Goal: Transaction & Acquisition: Purchase product/service

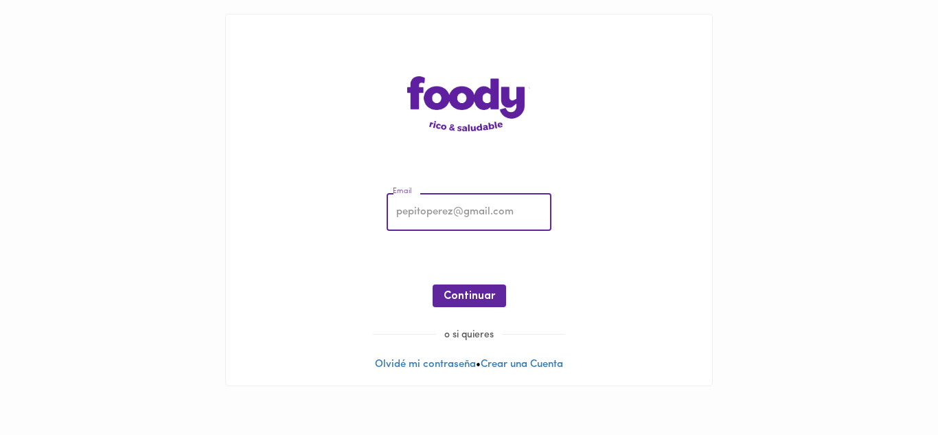
click at [410, 214] on input "email" at bounding box center [469, 213] width 165 height 38
type input "[EMAIL_ADDRESS][DOMAIN_NAME]"
click at [466, 291] on span "Continuar" at bounding box center [470, 296] width 52 height 13
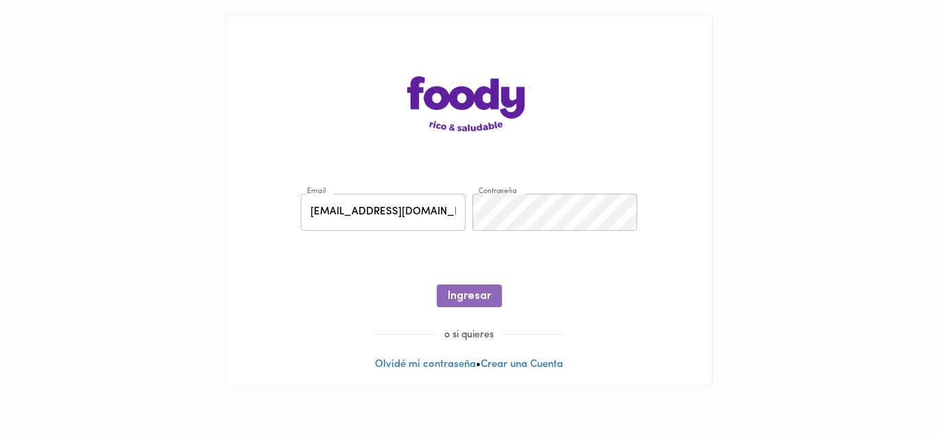
click at [466, 291] on span "Ingresar" at bounding box center [469, 296] width 43 height 13
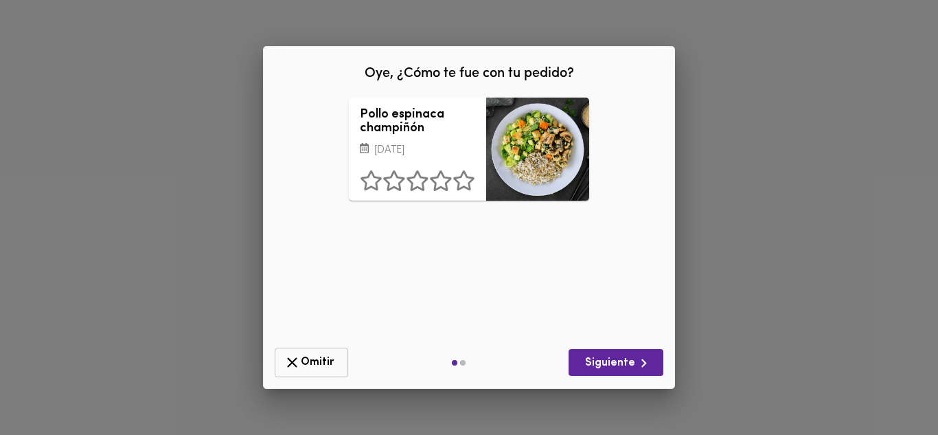
click at [291, 367] on icon "button" at bounding box center [292, 362] width 17 height 17
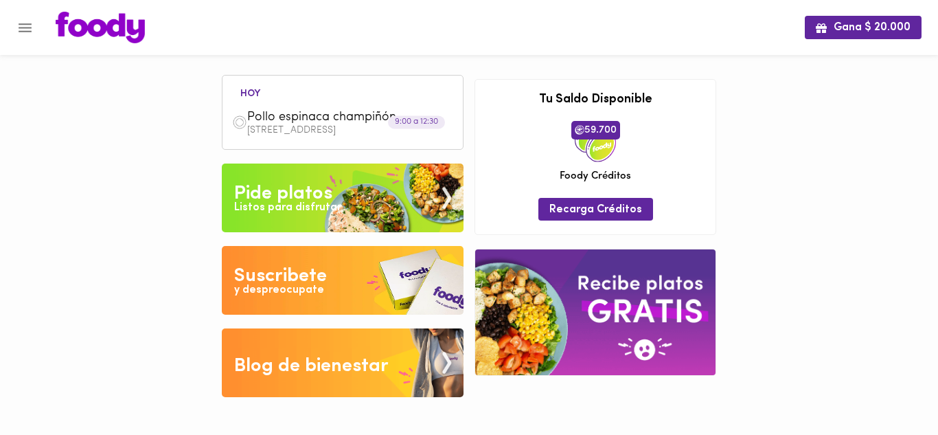
click at [308, 187] on div "Pide platos" at bounding box center [283, 193] width 98 height 27
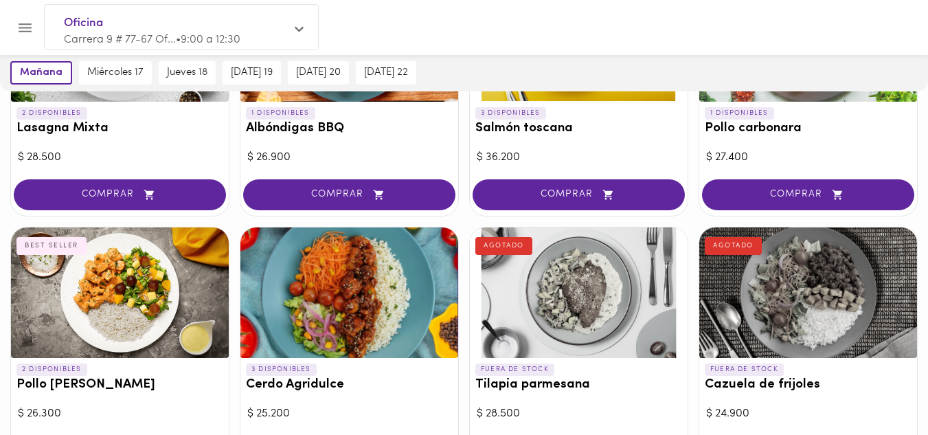
scroll to position [992, 0]
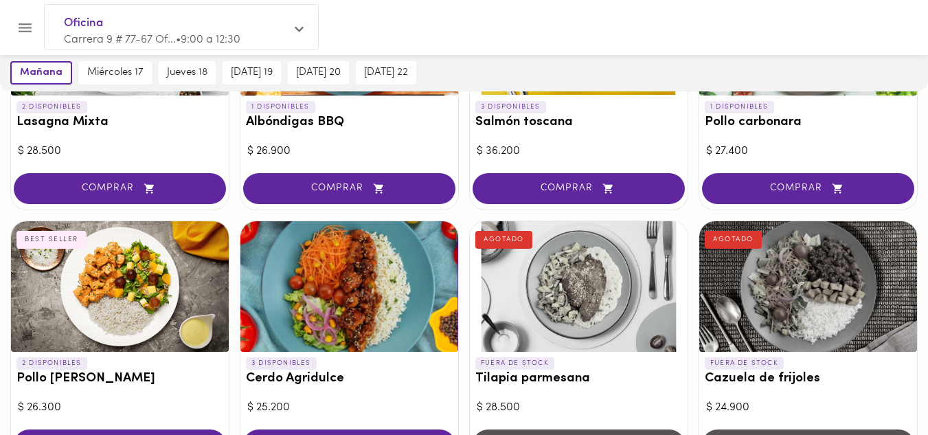
click at [104, 280] on div at bounding box center [120, 286] width 218 height 130
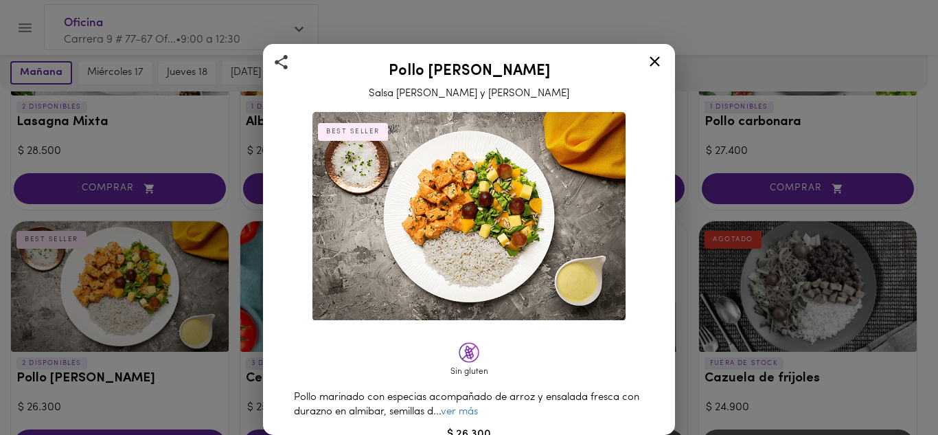
click at [662, 65] on icon at bounding box center [654, 61] width 17 height 17
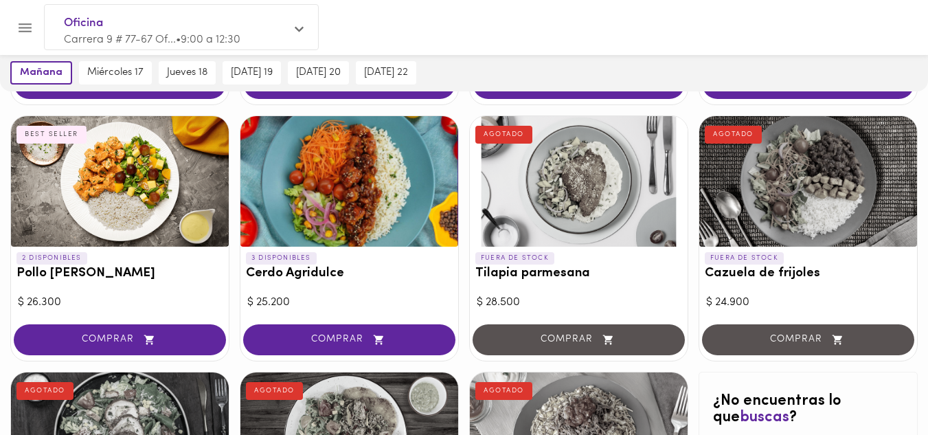
scroll to position [1124, 0]
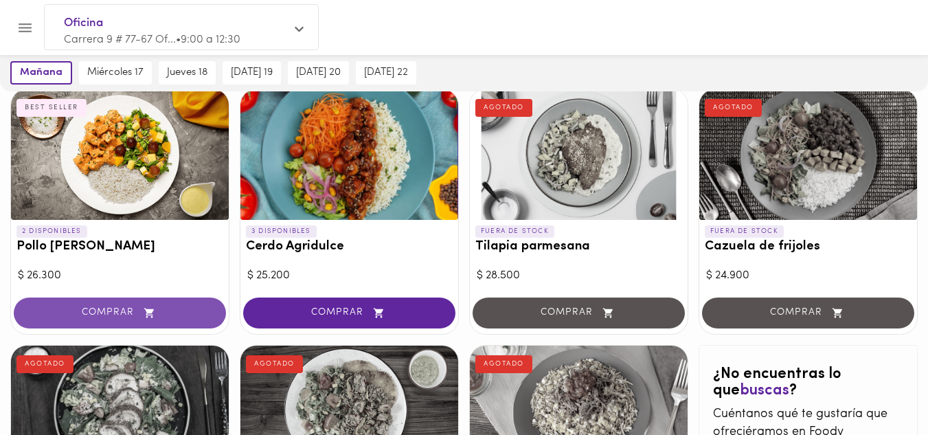
click at [124, 309] on span "COMPRAR" at bounding box center [120, 313] width 178 height 12
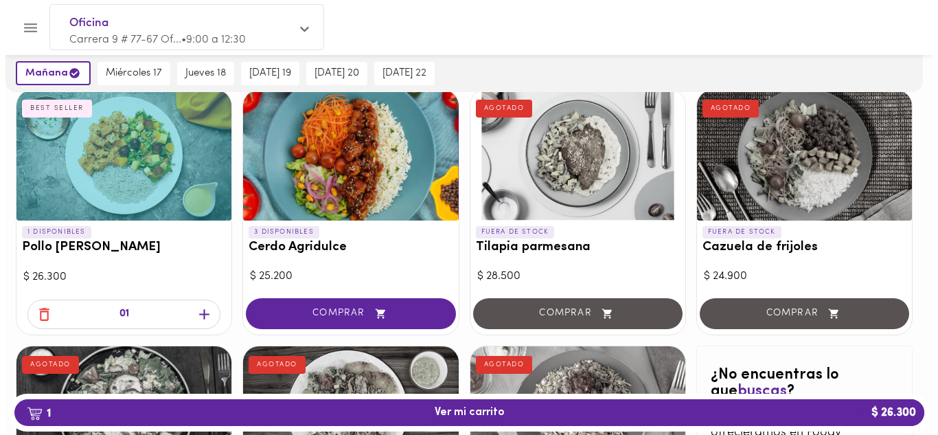
scroll to position [1125, 0]
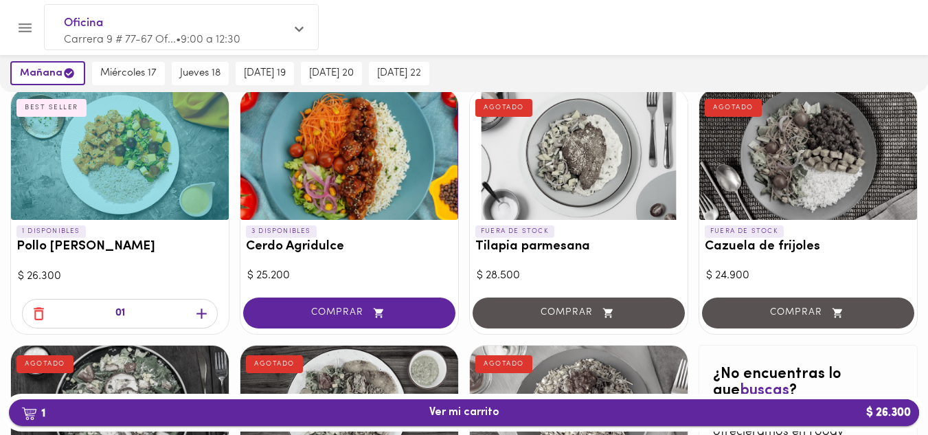
click at [484, 413] on span "1 Ver mi carrito $ 26.300" at bounding box center [464, 412] width 70 height 13
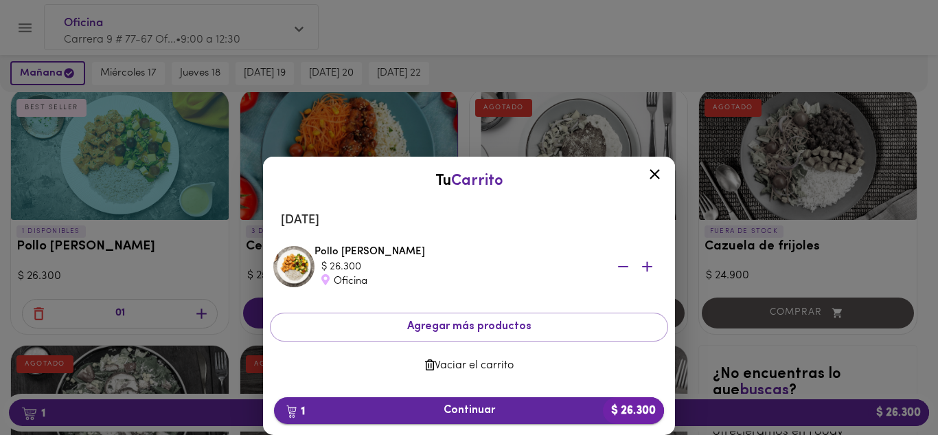
click at [503, 412] on span "1 Continuar $ 26.300" at bounding box center [469, 410] width 368 height 13
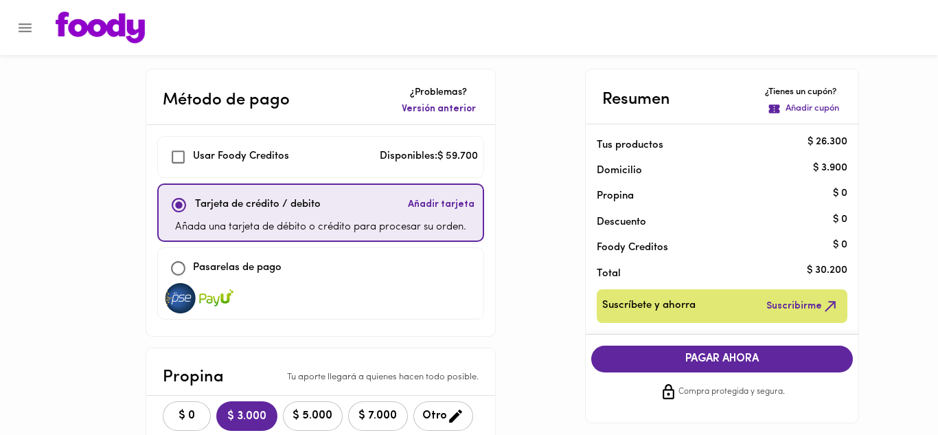
checkbox input "true"
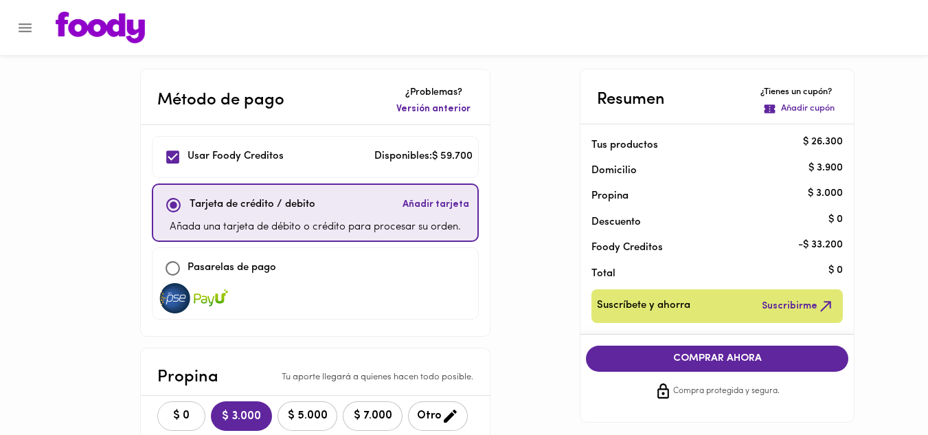
click at [185, 412] on span "$ 0" at bounding box center [181, 415] width 30 height 13
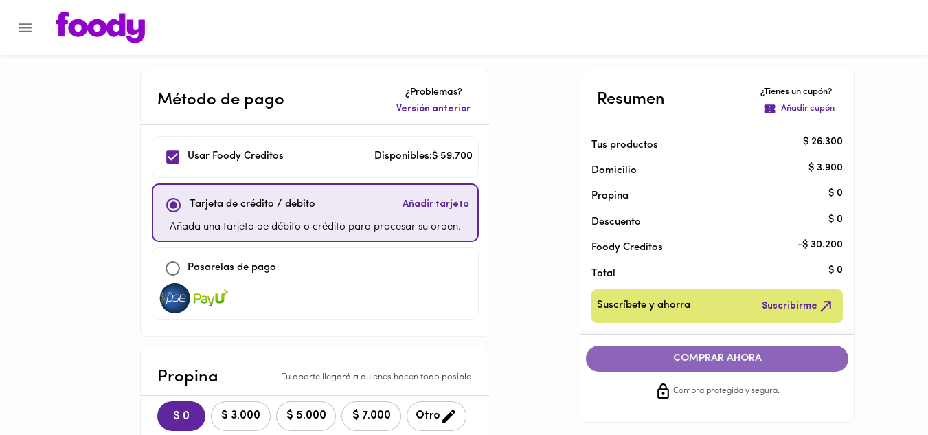
click at [711, 360] on span "COMPRAR AHORA" at bounding box center [717, 358] width 235 height 12
